Goal: Transaction & Acquisition: Book appointment/travel/reservation

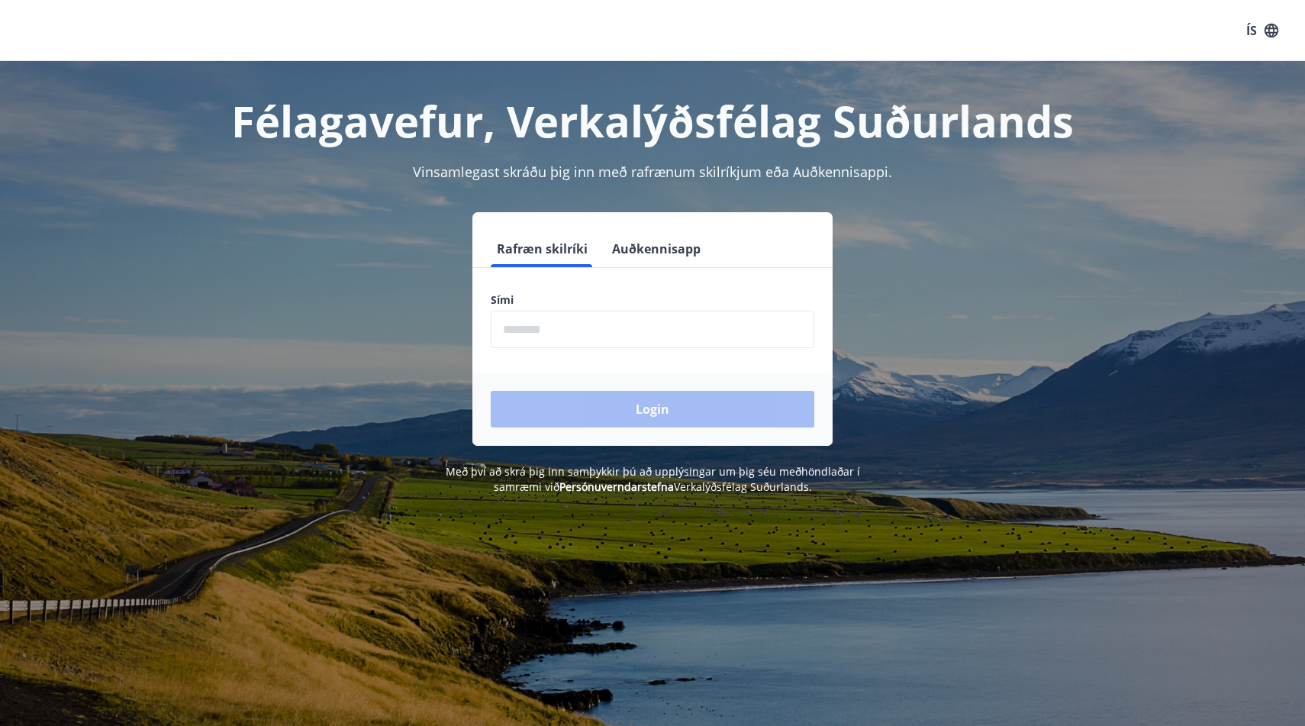
click at [556, 322] on input "phone" at bounding box center [653, 329] width 324 height 37
type input "********"
click at [491, 391] on button "Login" at bounding box center [653, 409] width 324 height 37
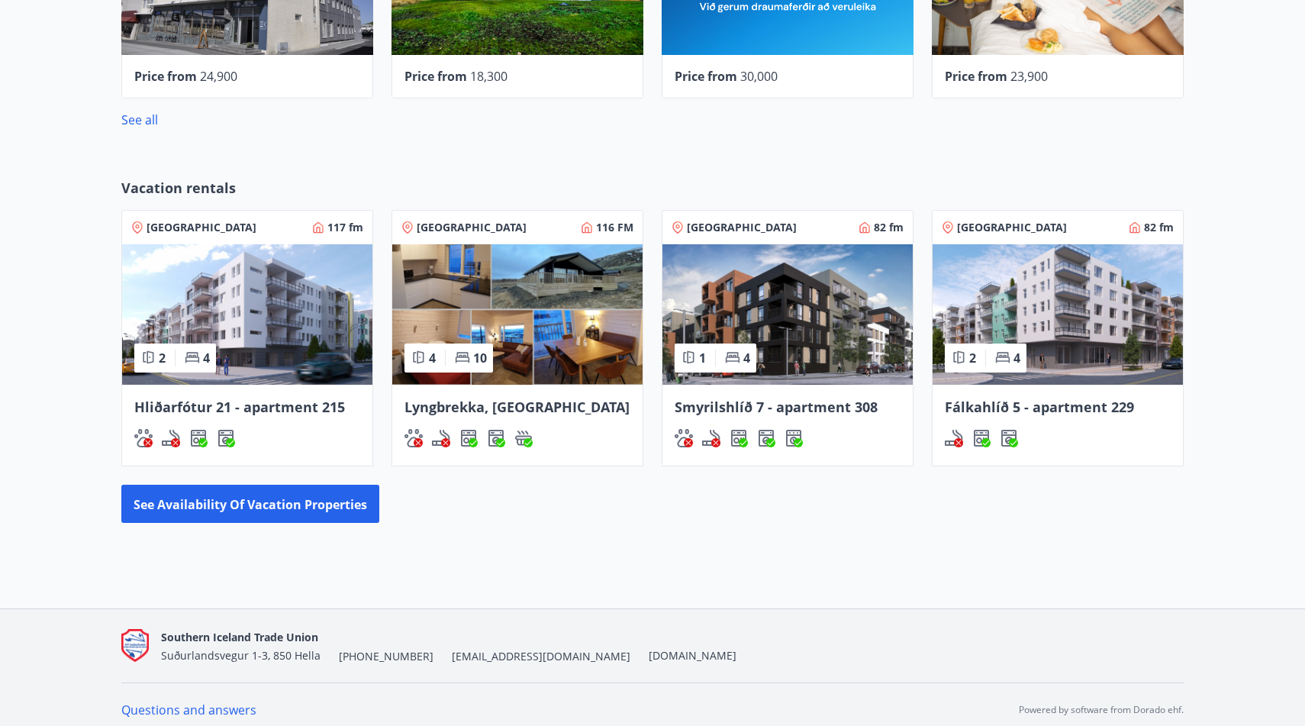
scroll to position [771, 0]
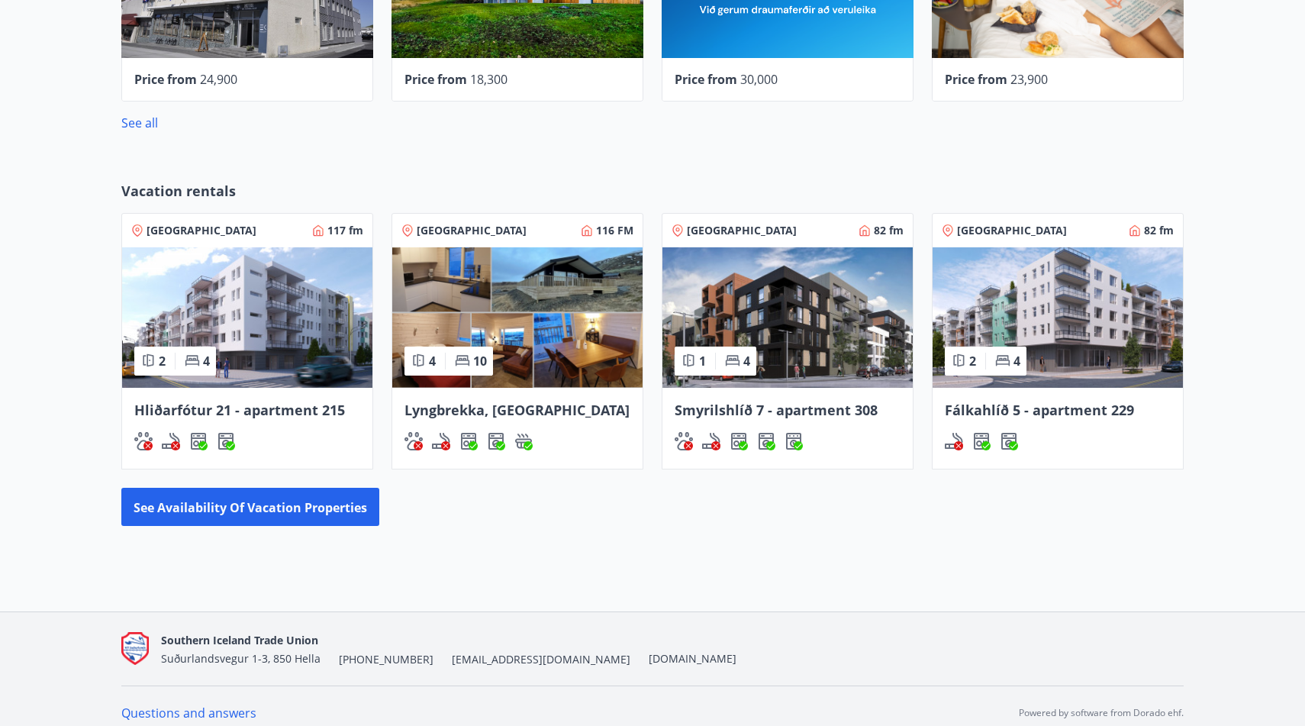
click at [175, 192] on font "Vacation rentals" at bounding box center [178, 191] width 114 height 18
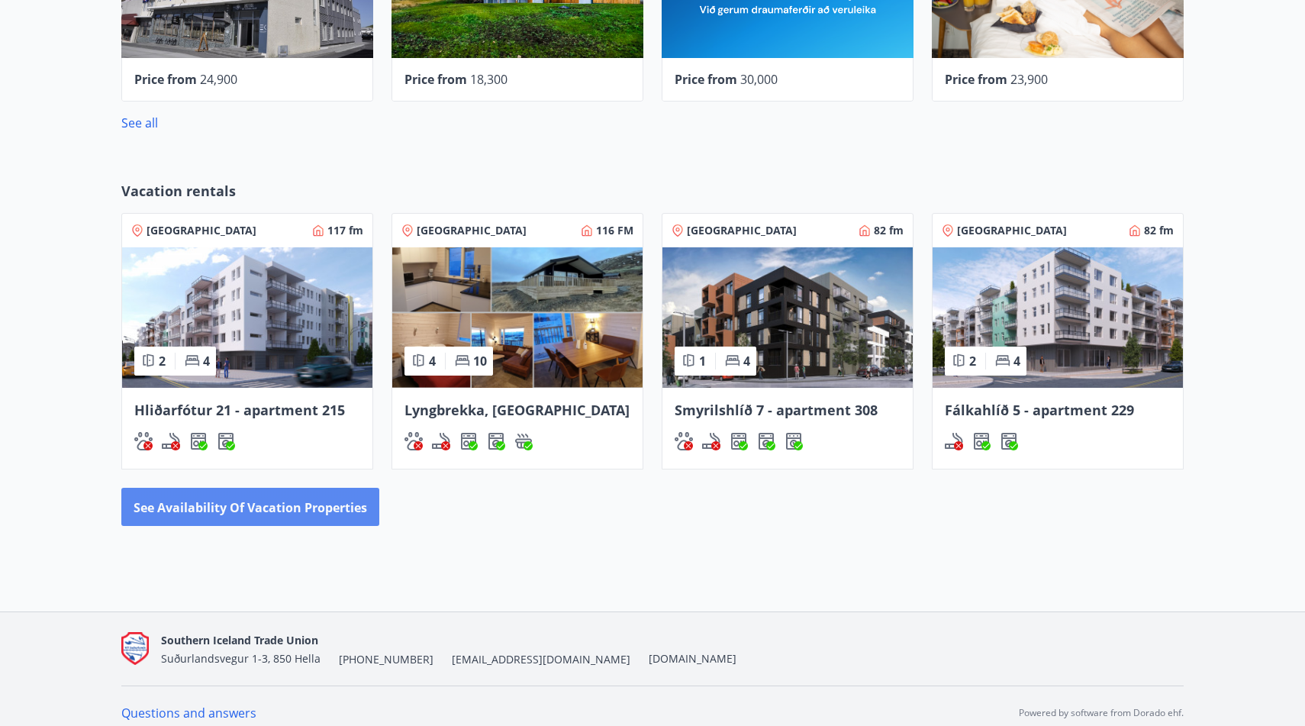
click at [297, 510] on font "See availability of vacation properties" at bounding box center [250, 507] width 233 height 17
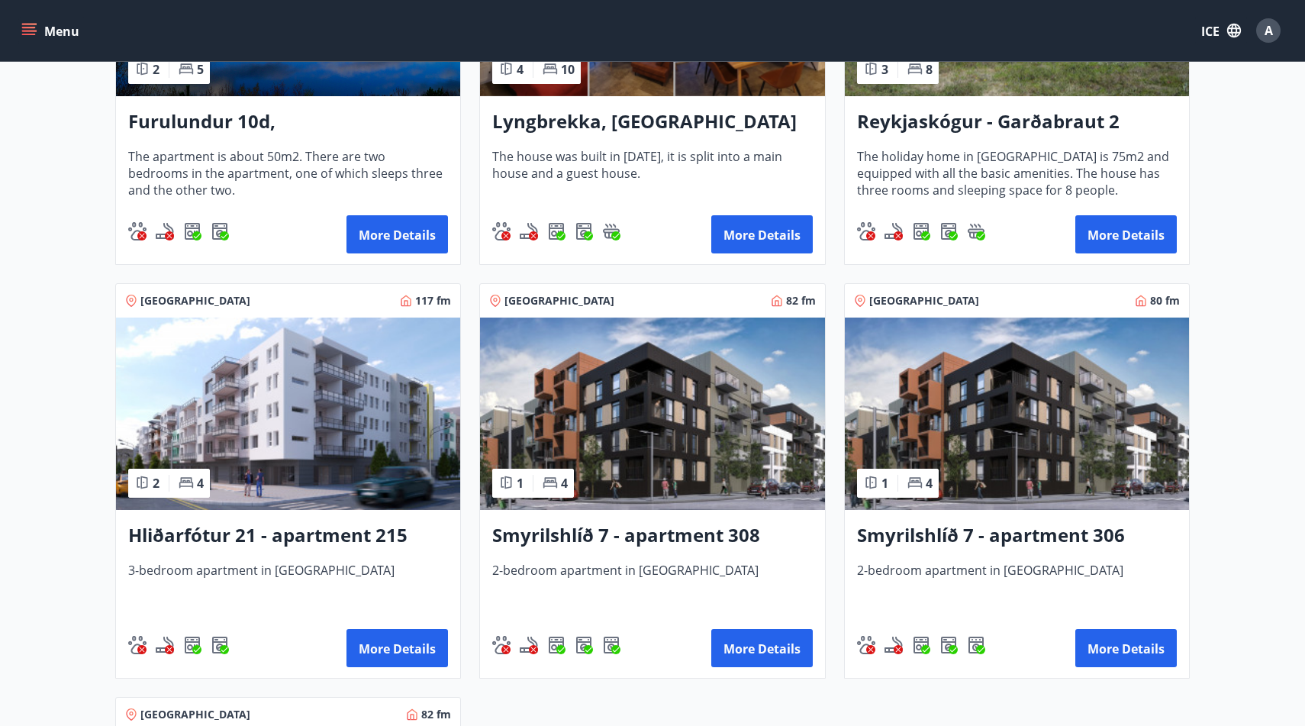
scroll to position [159, 0]
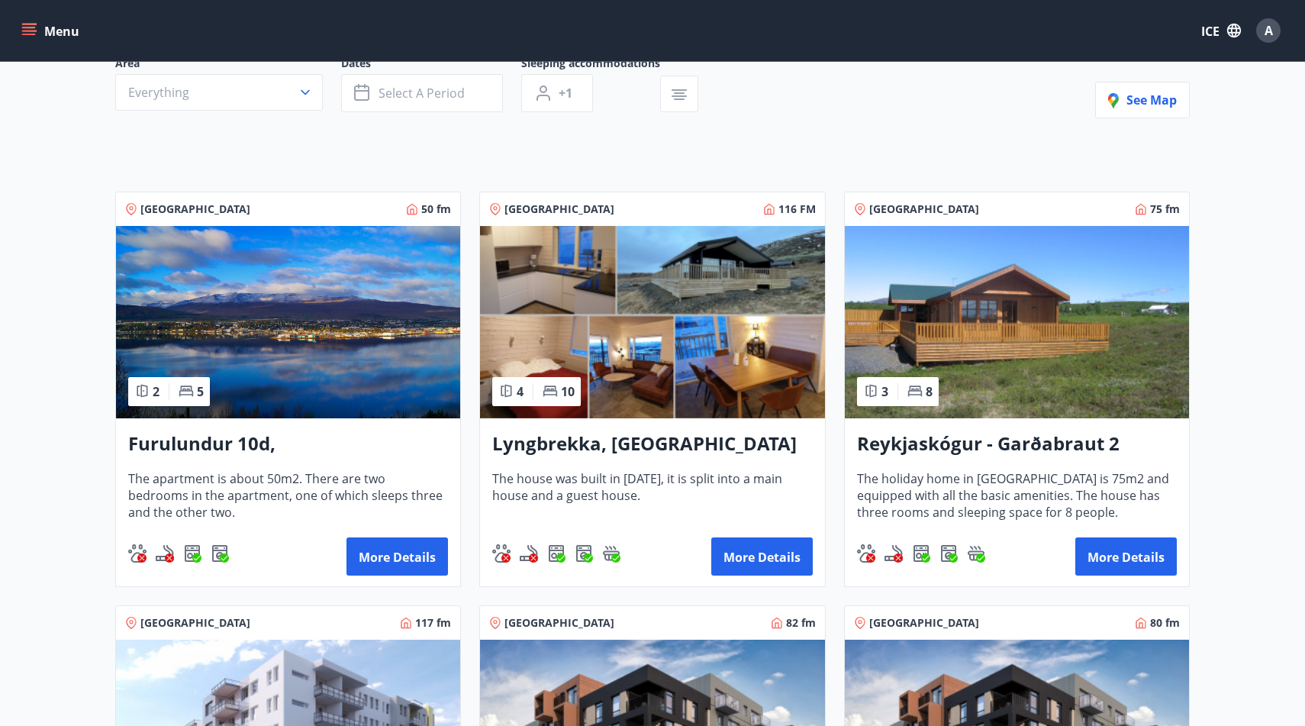
click at [221, 365] on img at bounding box center [288, 322] width 344 height 192
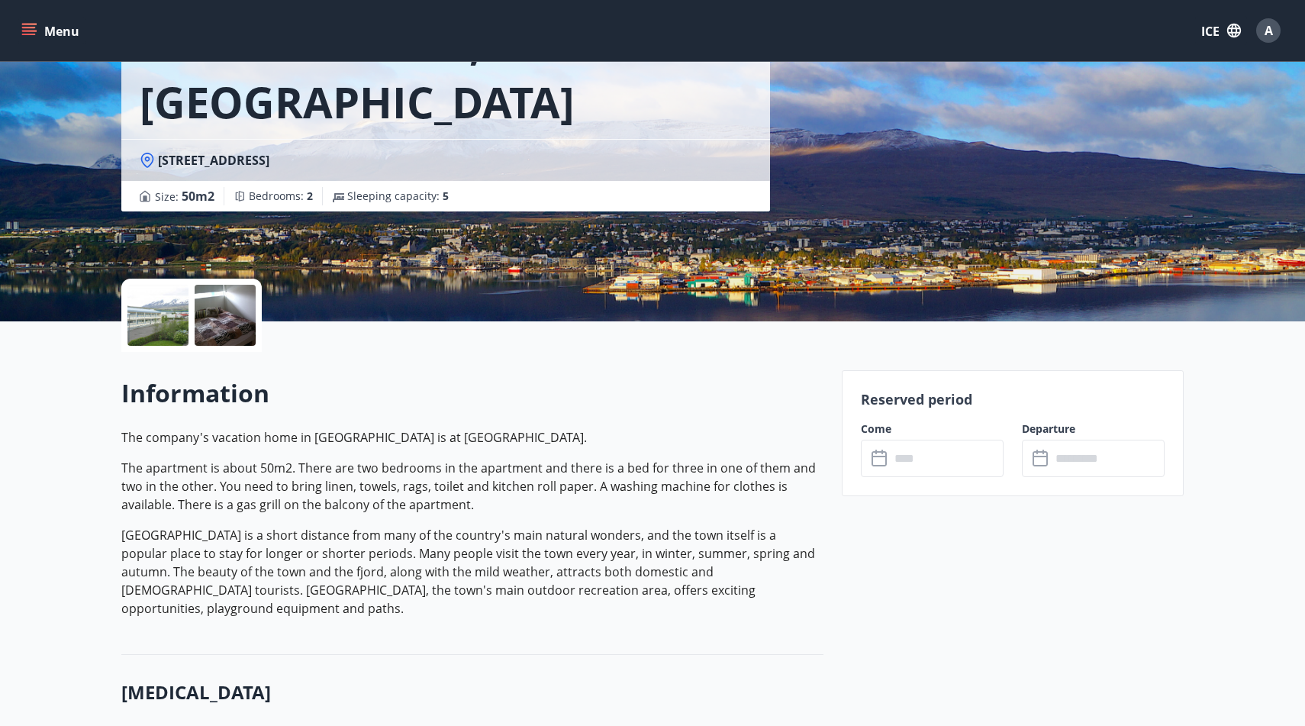
scroll to position [366, 0]
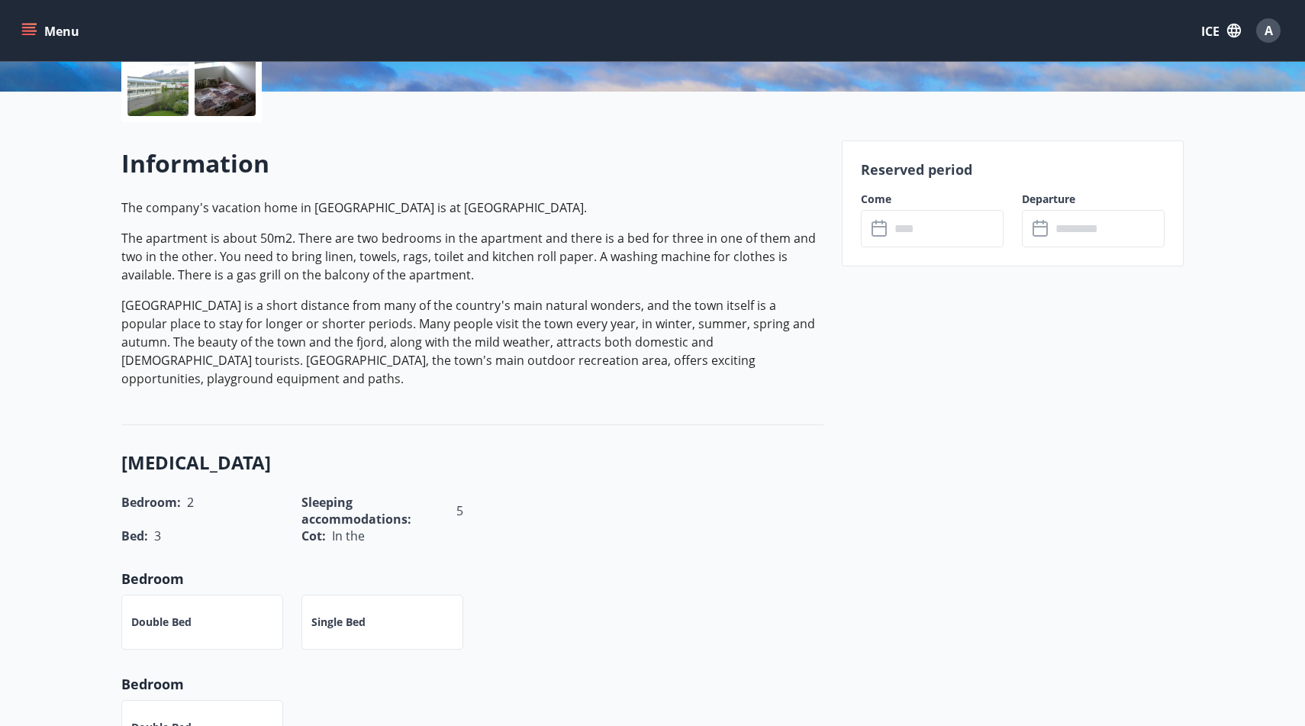
click at [942, 234] on input "text" at bounding box center [947, 228] width 114 height 37
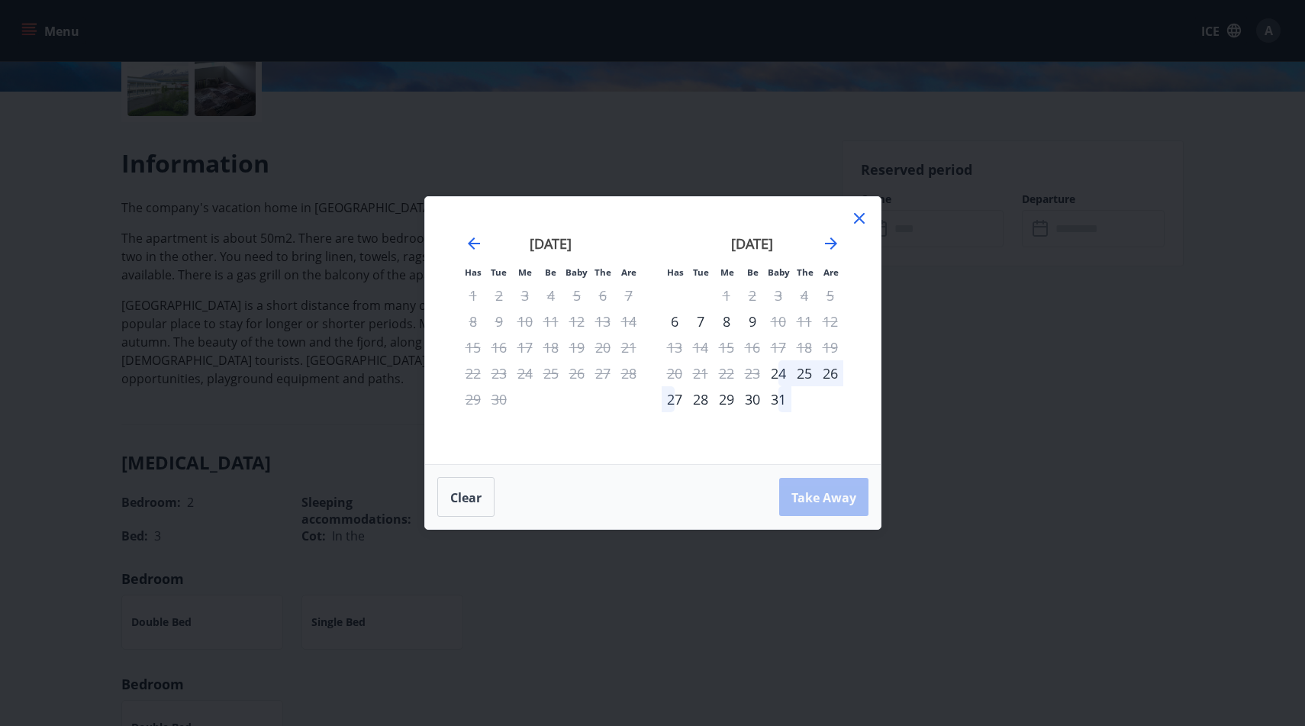
click at [855, 214] on icon at bounding box center [859, 218] width 18 height 18
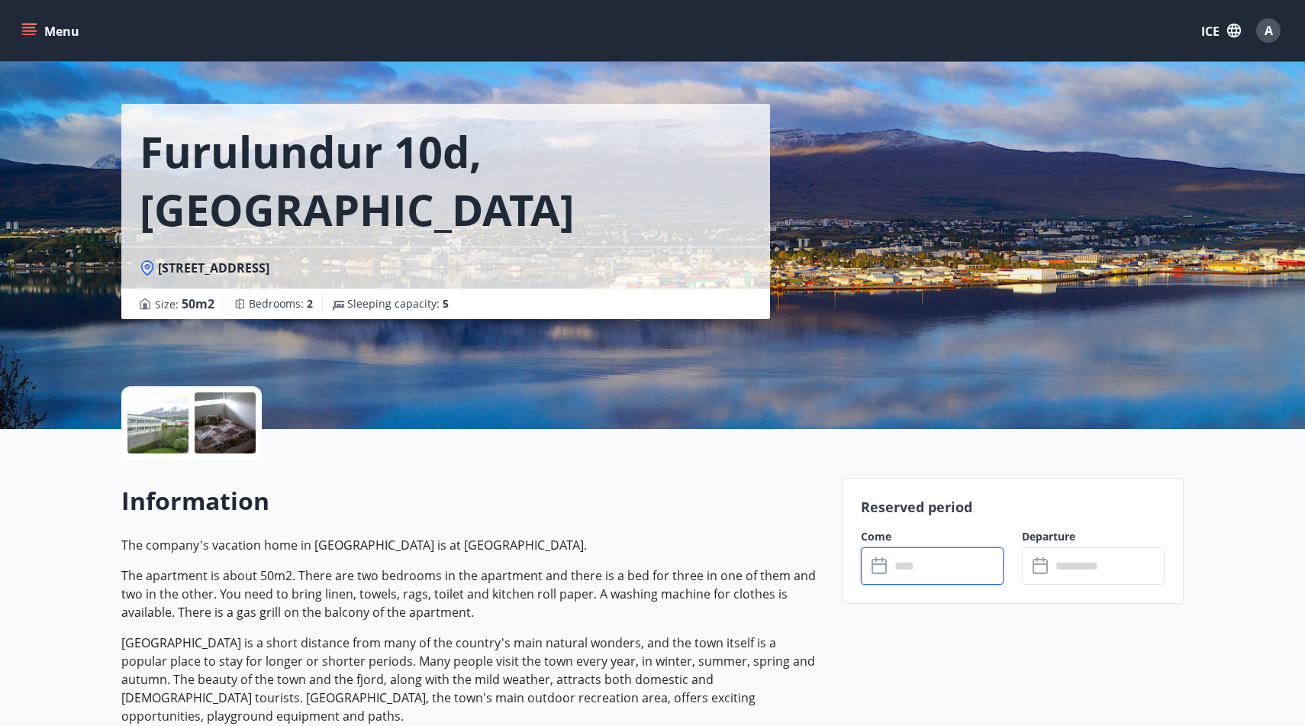
scroll to position [28, 0]
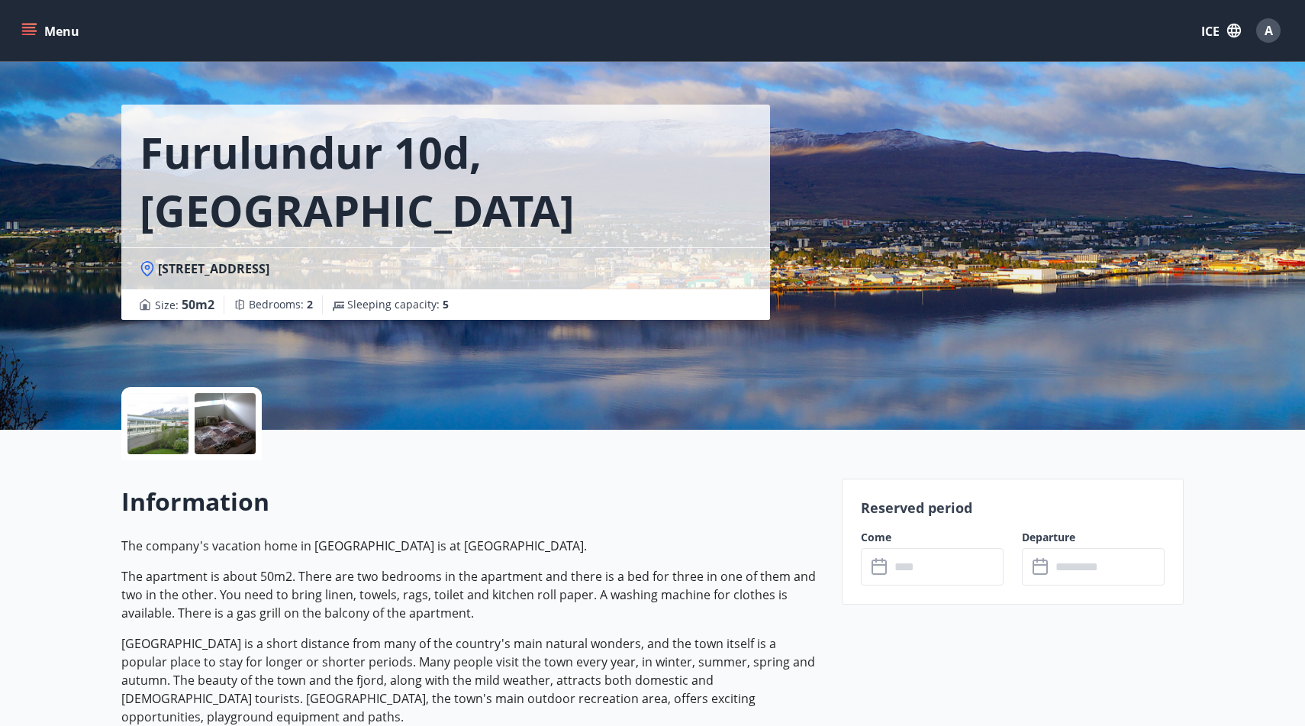
click at [211, 425] on div at bounding box center [225, 423] width 61 height 61
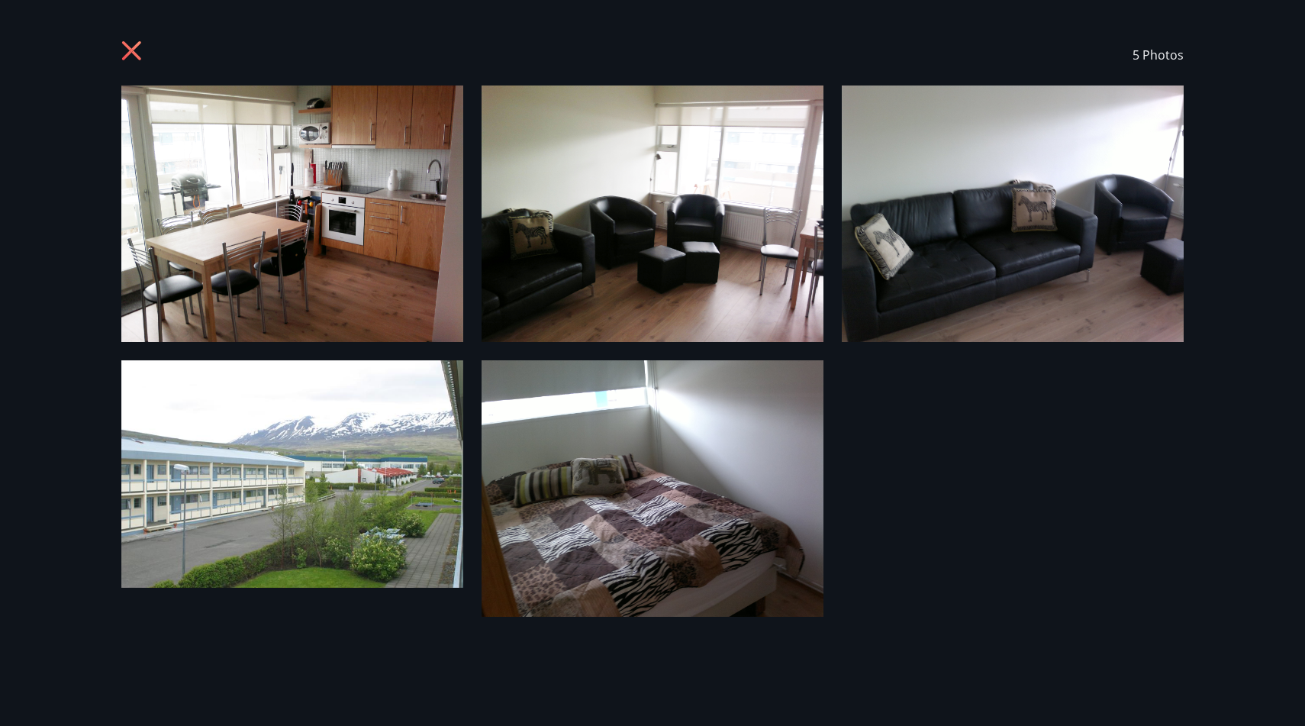
click at [127, 46] on icon at bounding box center [131, 50] width 19 height 19
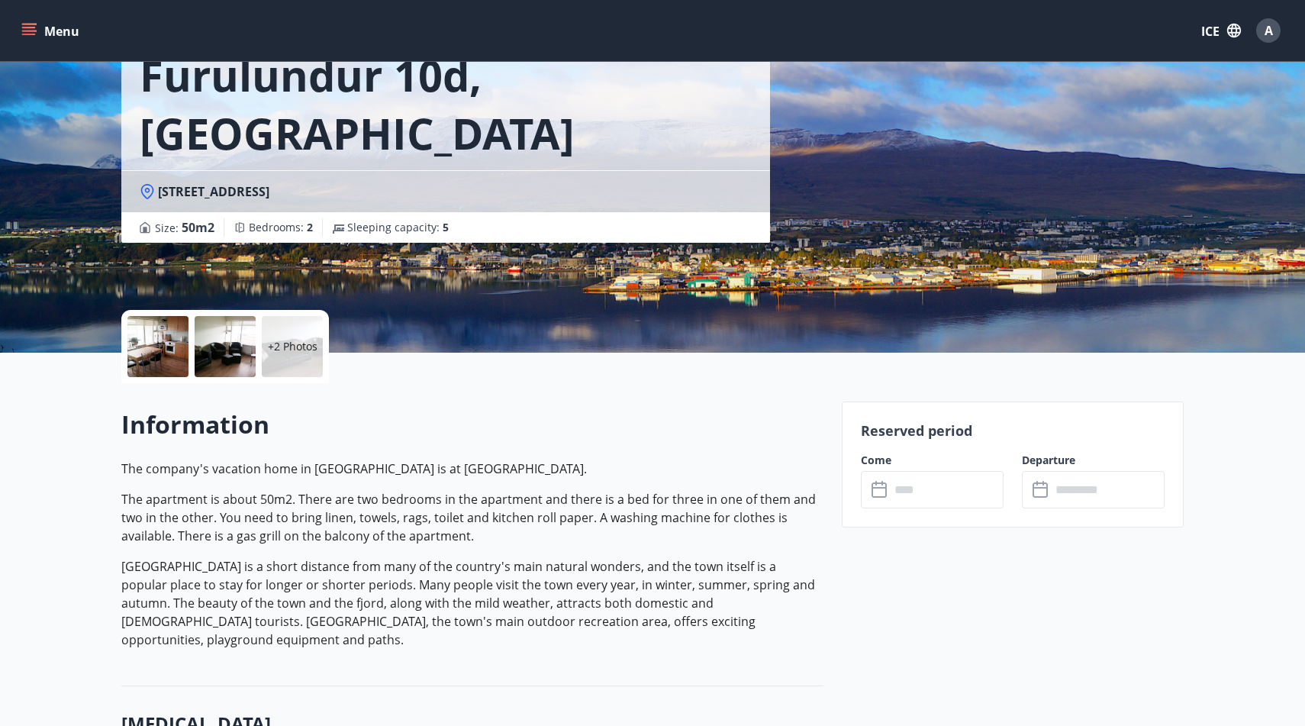
scroll to position [105, 0]
